Goal: Register for event/course

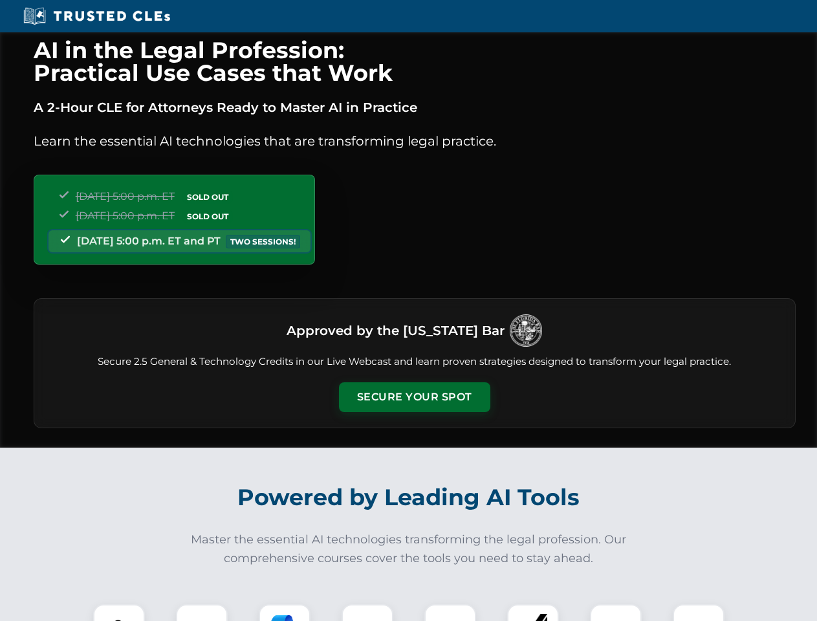
click at [414, 397] on button "Secure Your Spot" at bounding box center [414, 397] width 151 height 30
click at [119, 613] on img at bounding box center [119, 631] width 38 height 38
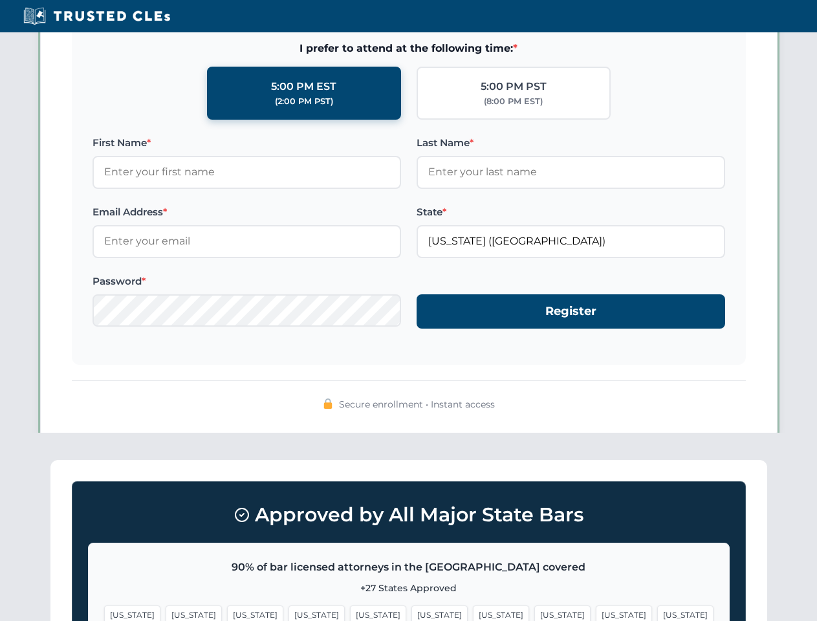
click at [473, 613] on span "[US_STATE]" at bounding box center [501, 615] width 56 height 19
click at [596, 613] on span "[US_STATE]" at bounding box center [624, 615] width 56 height 19
